Goal: Use online tool/utility: Utilize a website feature to perform a specific function

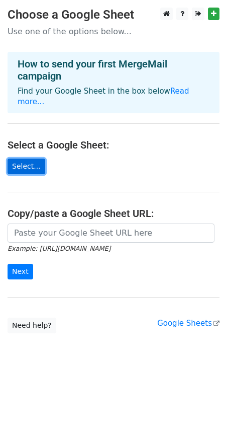
click at [34, 158] on link "Select..." at bounding box center [27, 166] width 38 height 16
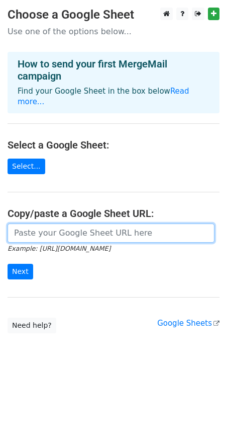
click at [73, 227] on input "url" at bounding box center [111, 232] width 207 height 19
paste input "https://docs.google.com/spreadsheets/d/1S81qOU5xcVmlym-BylXZECgZDdOEoBku9Jrfu_1…"
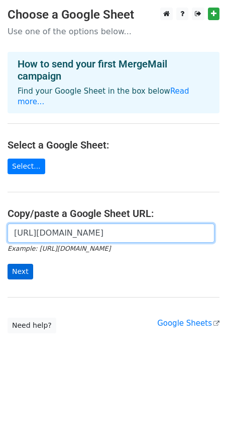
type input "https://docs.google.com/spreadsheets/d/1S81qOU5xcVmlym-BylXZECgZDdOEoBku9Jrfu_1…"
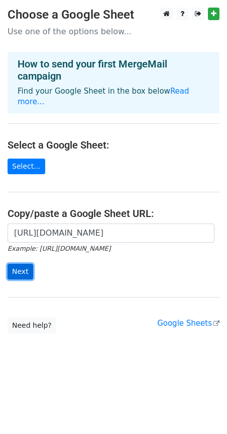
click at [23, 264] on input "Next" at bounding box center [21, 272] width 26 height 16
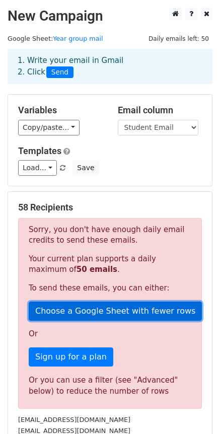
click at [93, 312] on link "Choose a Google Sheet with fewer rows" at bounding box center [115, 310] width 173 height 19
